Goal: Navigation & Orientation: Find specific page/section

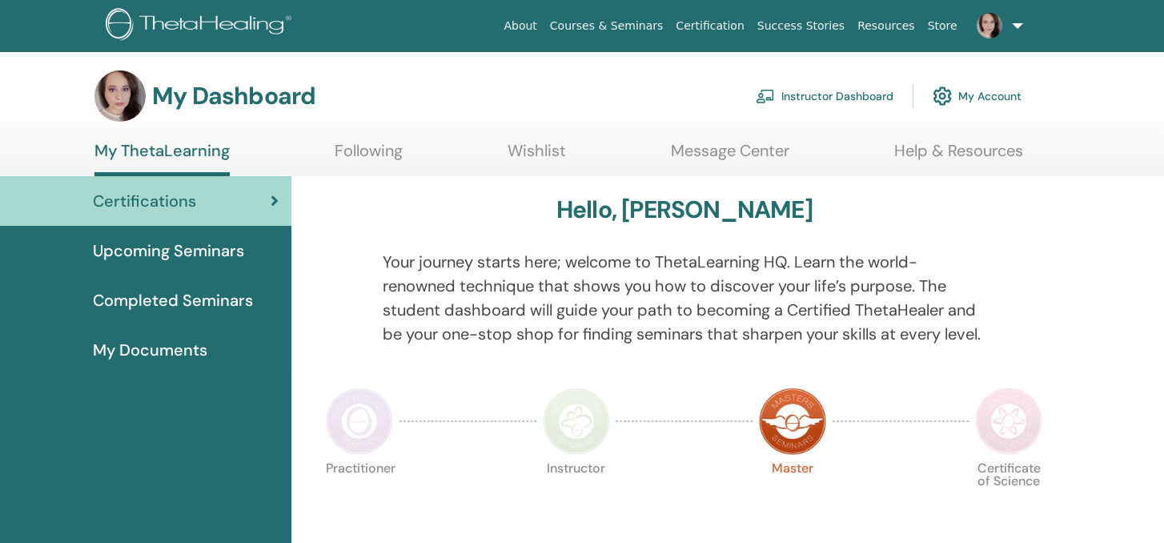
click at [849, 90] on link "Instructor Dashboard" at bounding box center [825, 95] width 138 height 35
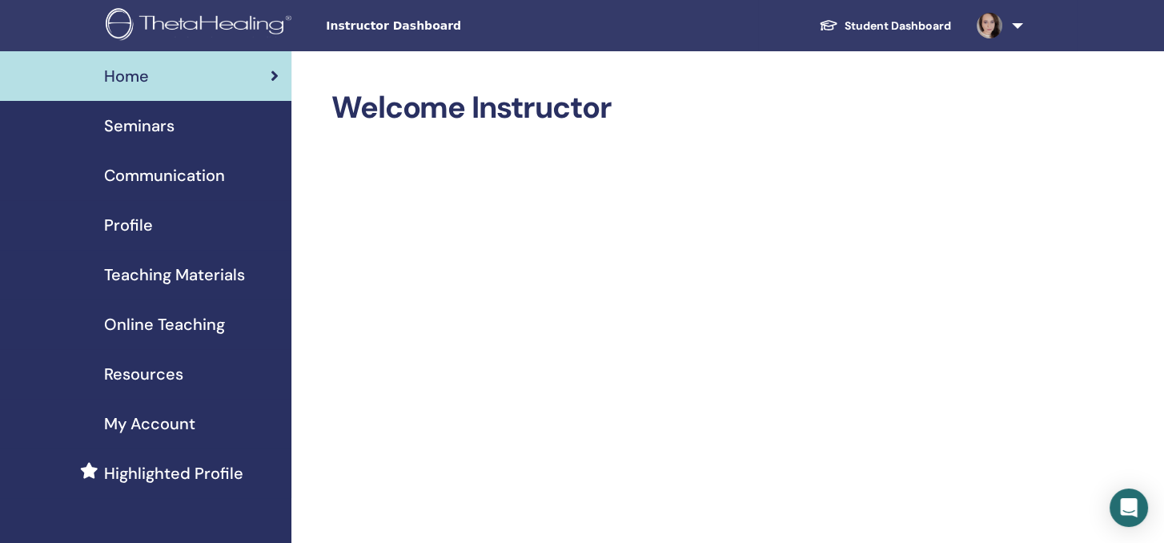
click at [154, 128] on span "Seminars" at bounding box center [139, 126] width 70 height 24
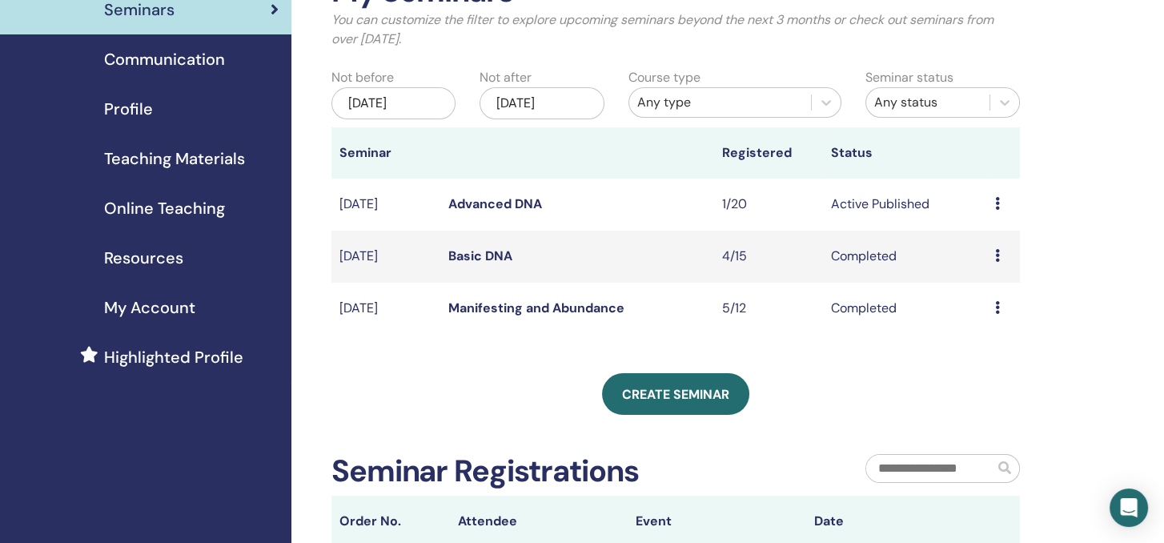
scroll to position [80, 0]
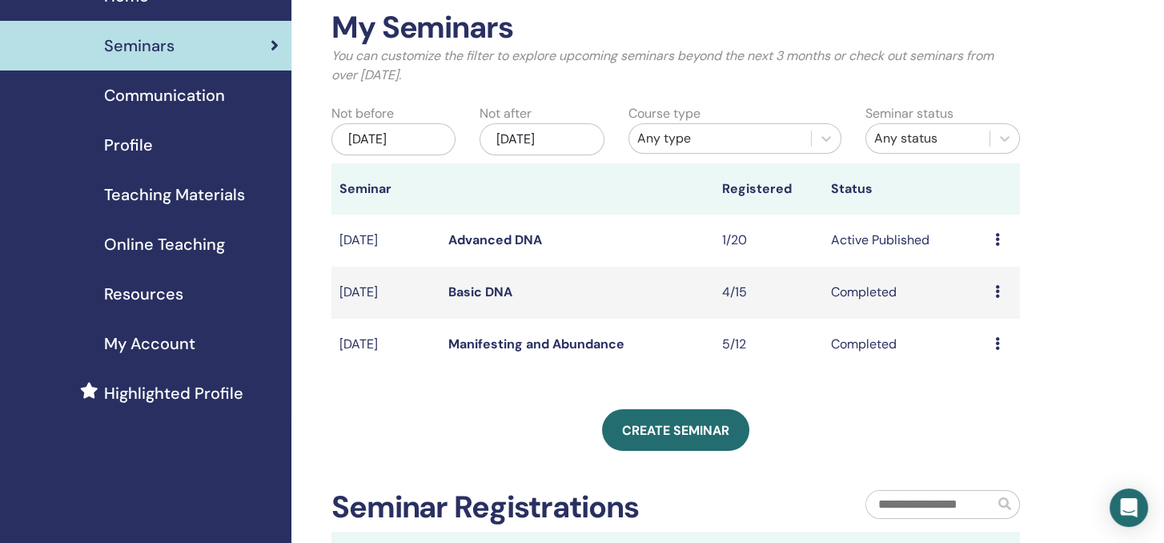
click at [496, 236] on link "Advanced DNA" at bounding box center [495, 239] width 94 height 17
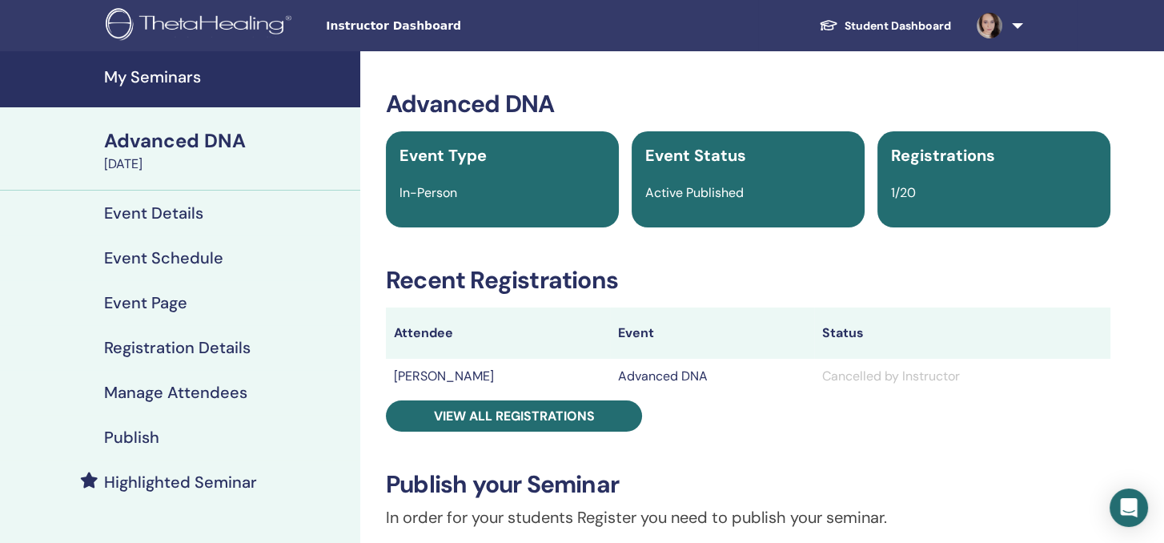
click at [159, 72] on h4 "My Seminars" at bounding box center [227, 76] width 247 height 19
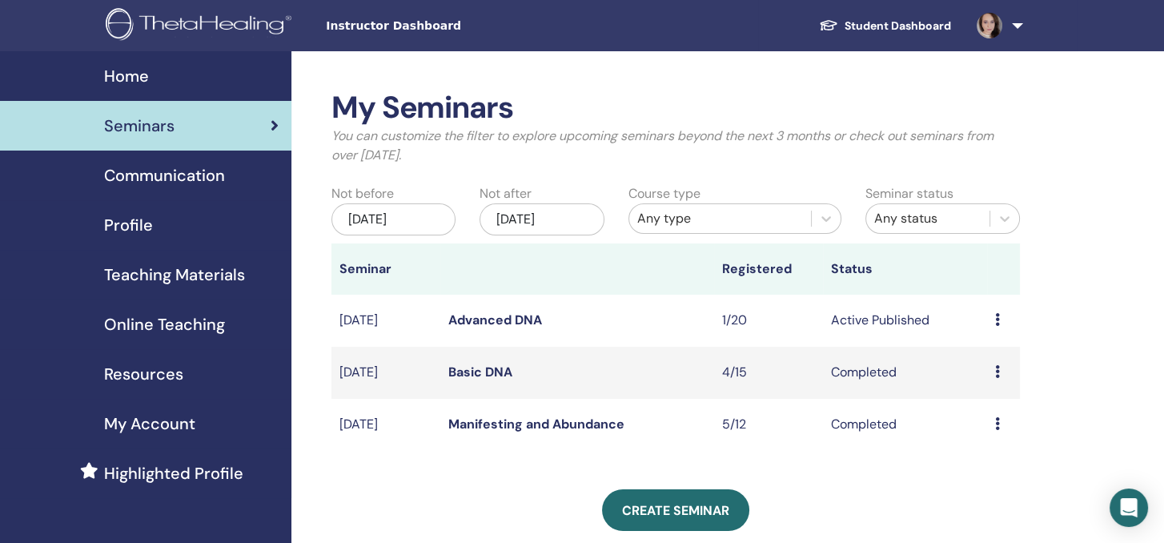
click at [992, 320] on td "Preview Edit Attendees Cancel" at bounding box center [1003, 321] width 33 height 52
click at [998, 317] on icon at bounding box center [997, 319] width 5 height 13
click at [988, 330] on link "Preview" at bounding box center [984, 329] width 46 height 17
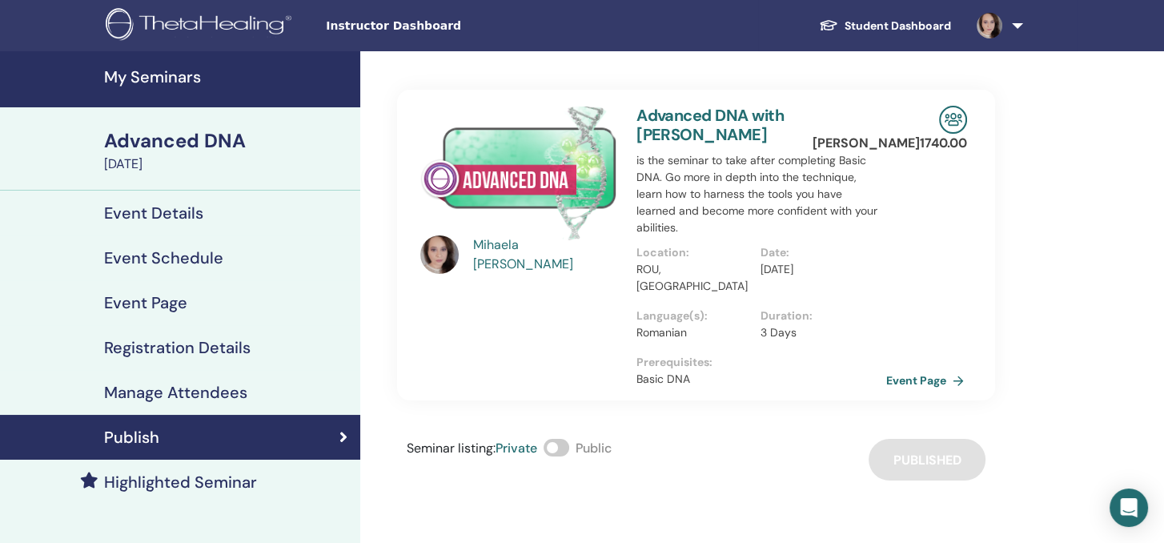
click at [919, 368] on link "Event Page" at bounding box center [928, 380] width 84 height 24
